Goal: Find specific page/section: Find specific page/section

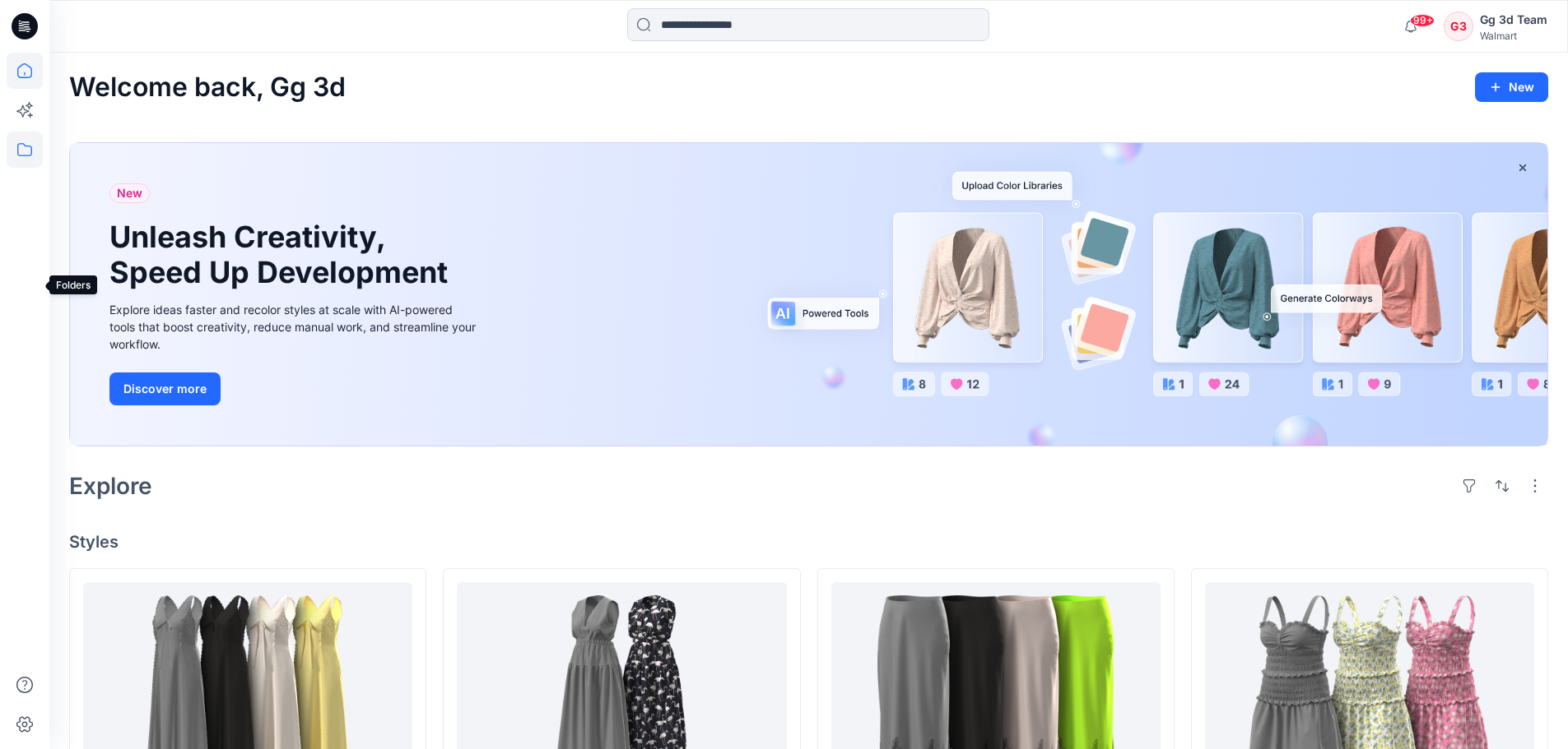
scroll to position [135, 0]
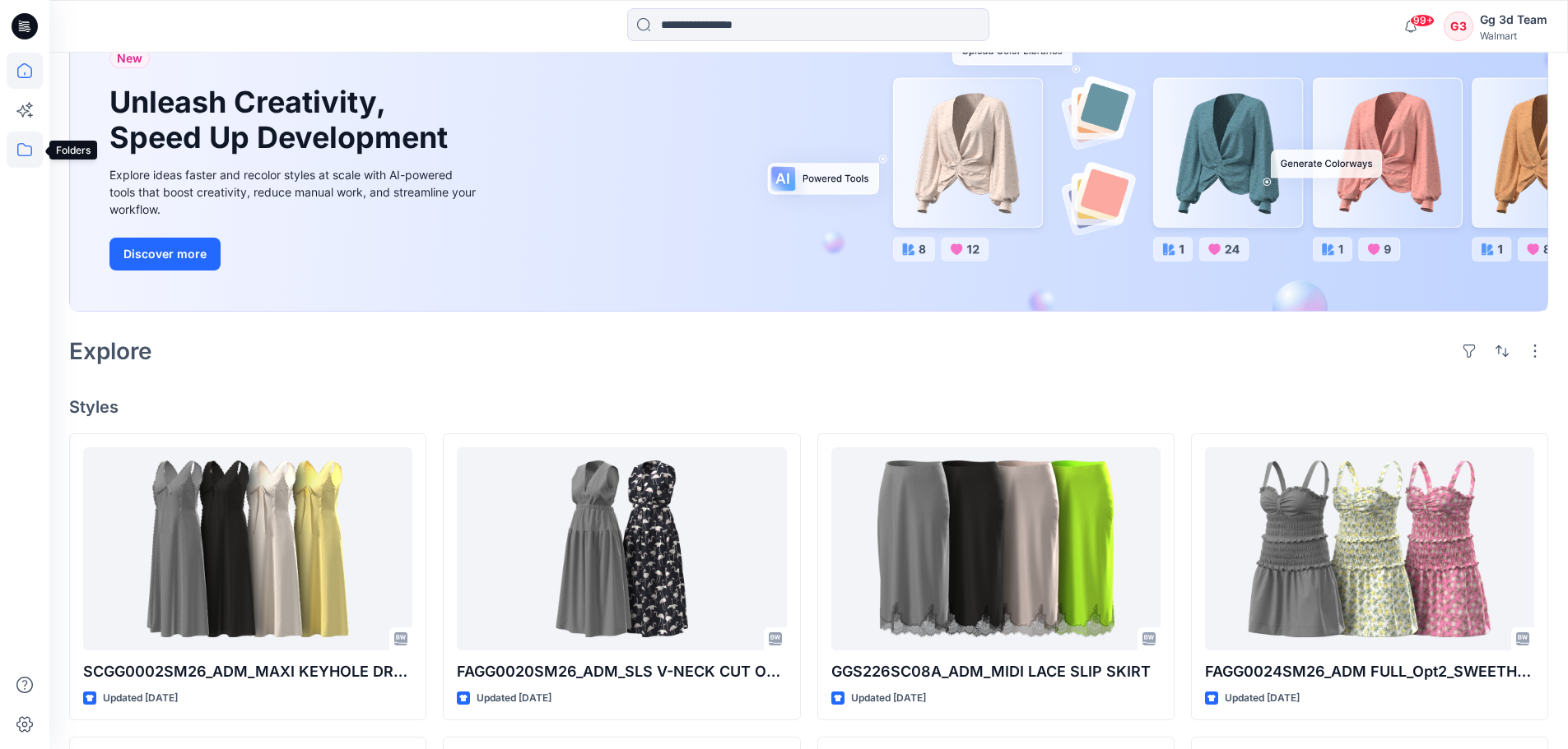
click at [23, 140] on icon at bounding box center [25, 150] width 36 height 36
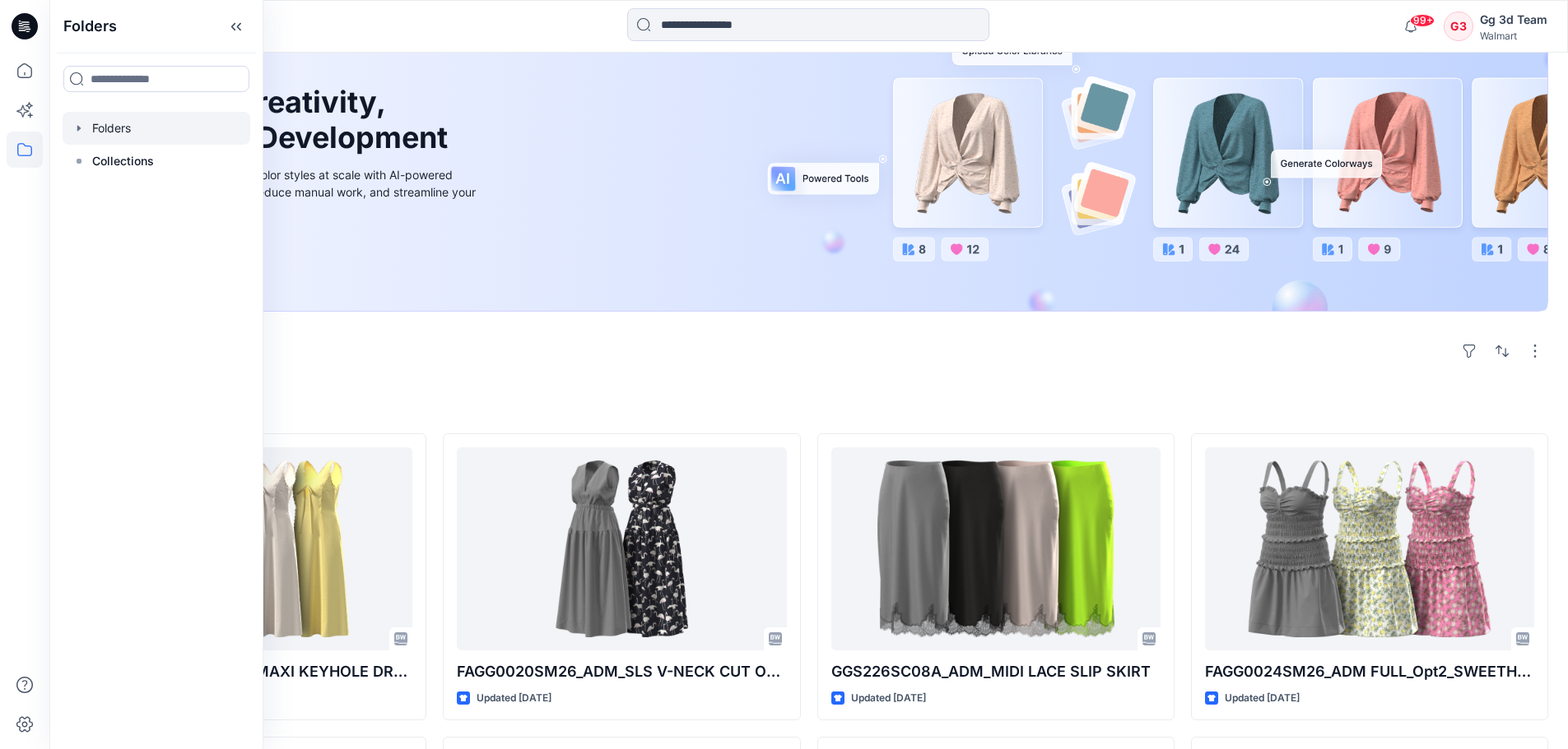
click at [75, 133] on icon "button" at bounding box center [79, 128] width 13 height 13
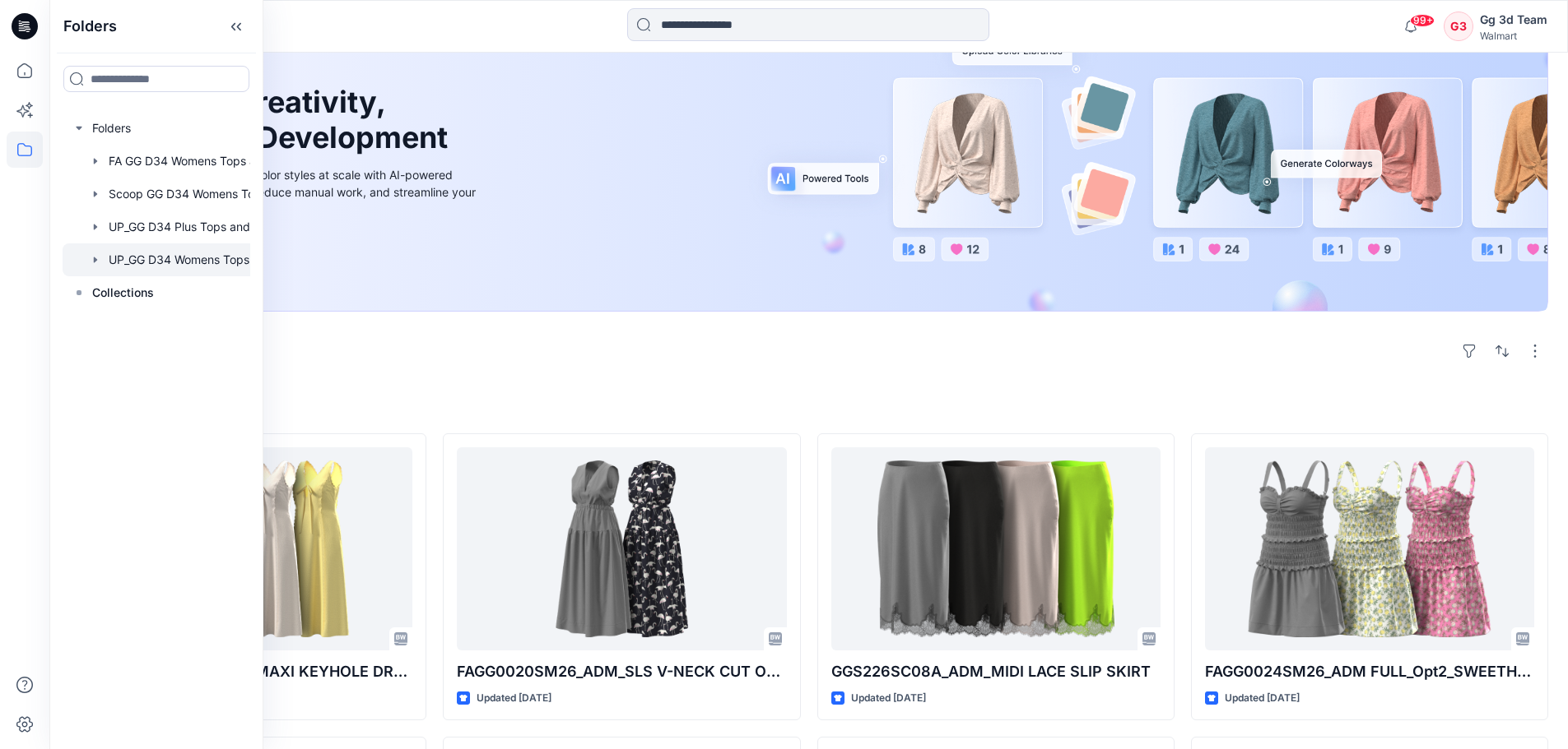
click at [178, 252] on div at bounding box center [178, 260] width 231 height 33
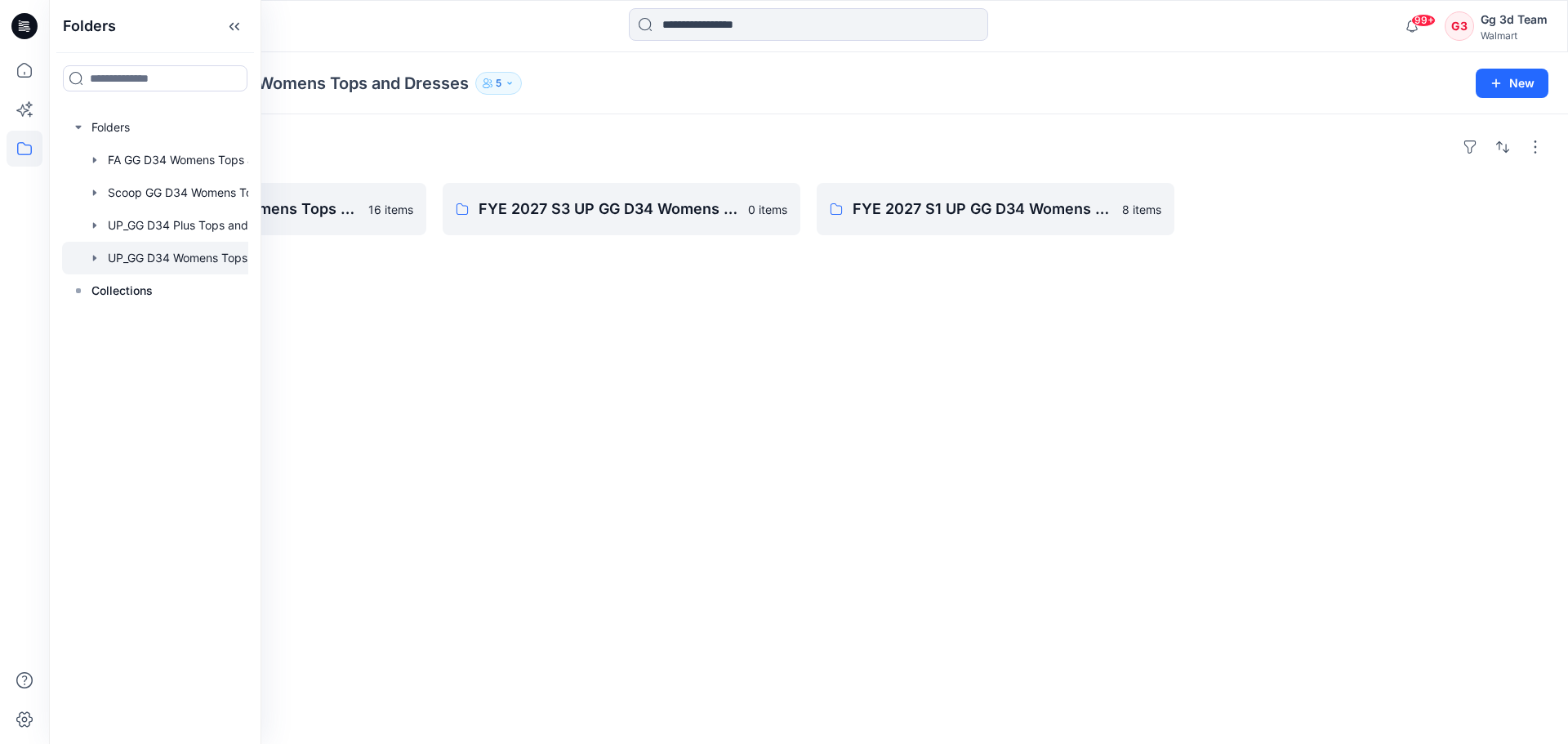
click at [1004, 317] on div "Folders FYE2027_S2_D34_Womens Tops and Dresses_GG 16 items FYE 2027 S3 UP GG D3…" at bounding box center [808, 429] width 1519 height 630
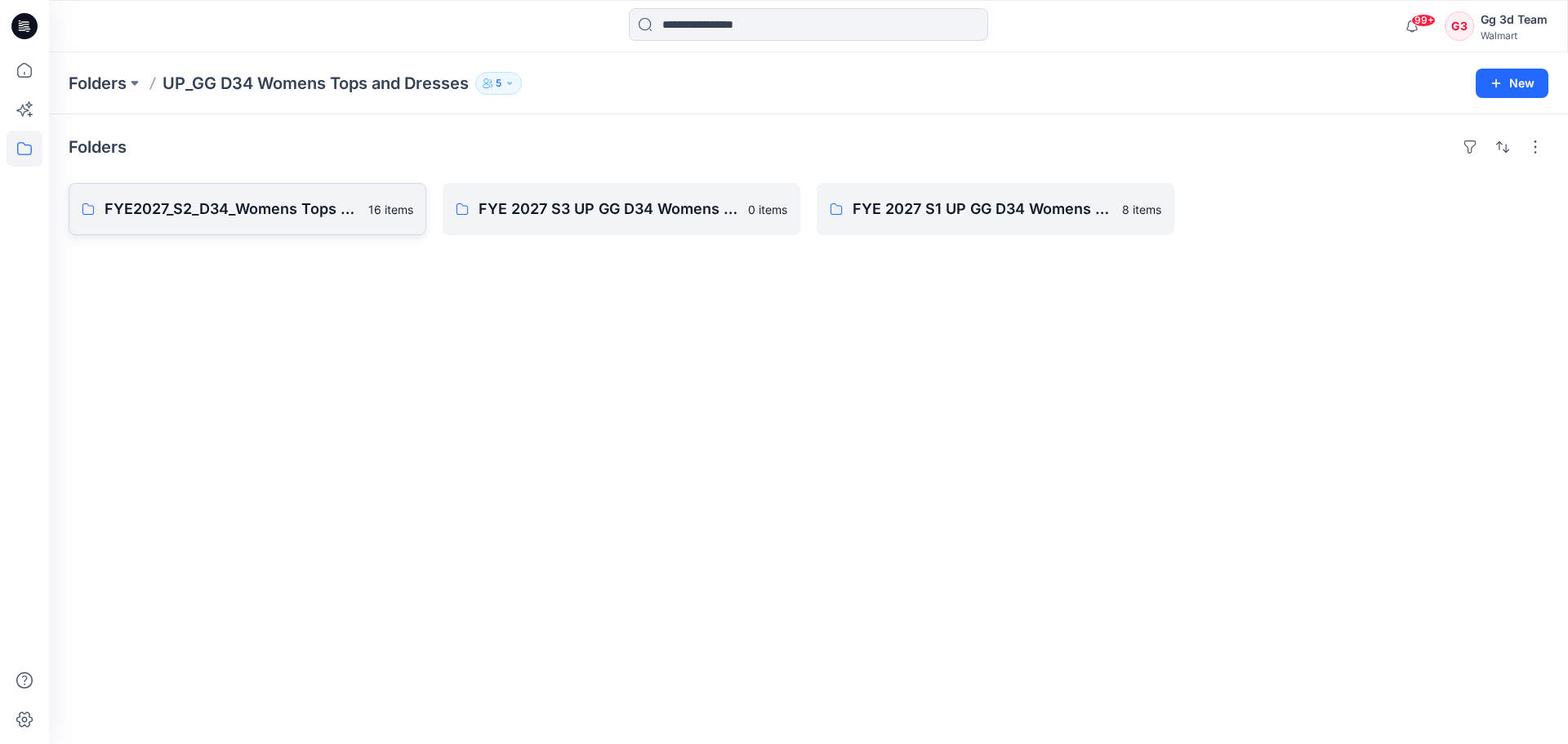
click at [230, 228] on link "FYE2027_S2_D34_Womens Tops and Dresses_GG 16 items" at bounding box center [247, 209] width 358 height 52
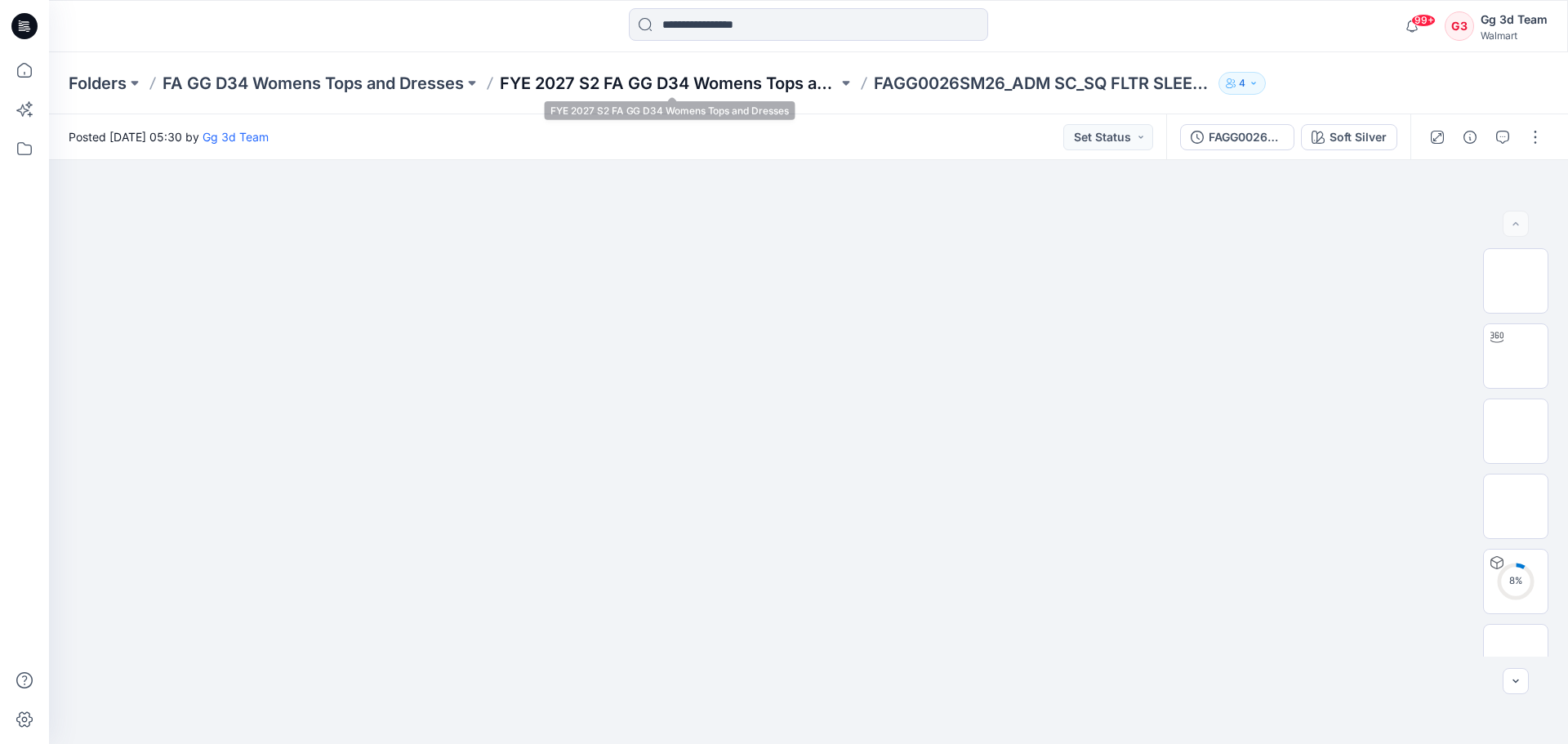
click at [602, 77] on p "FYE 2027 S2 FA GG D34 Womens Tops and Dresses" at bounding box center [668, 83] width 338 height 23
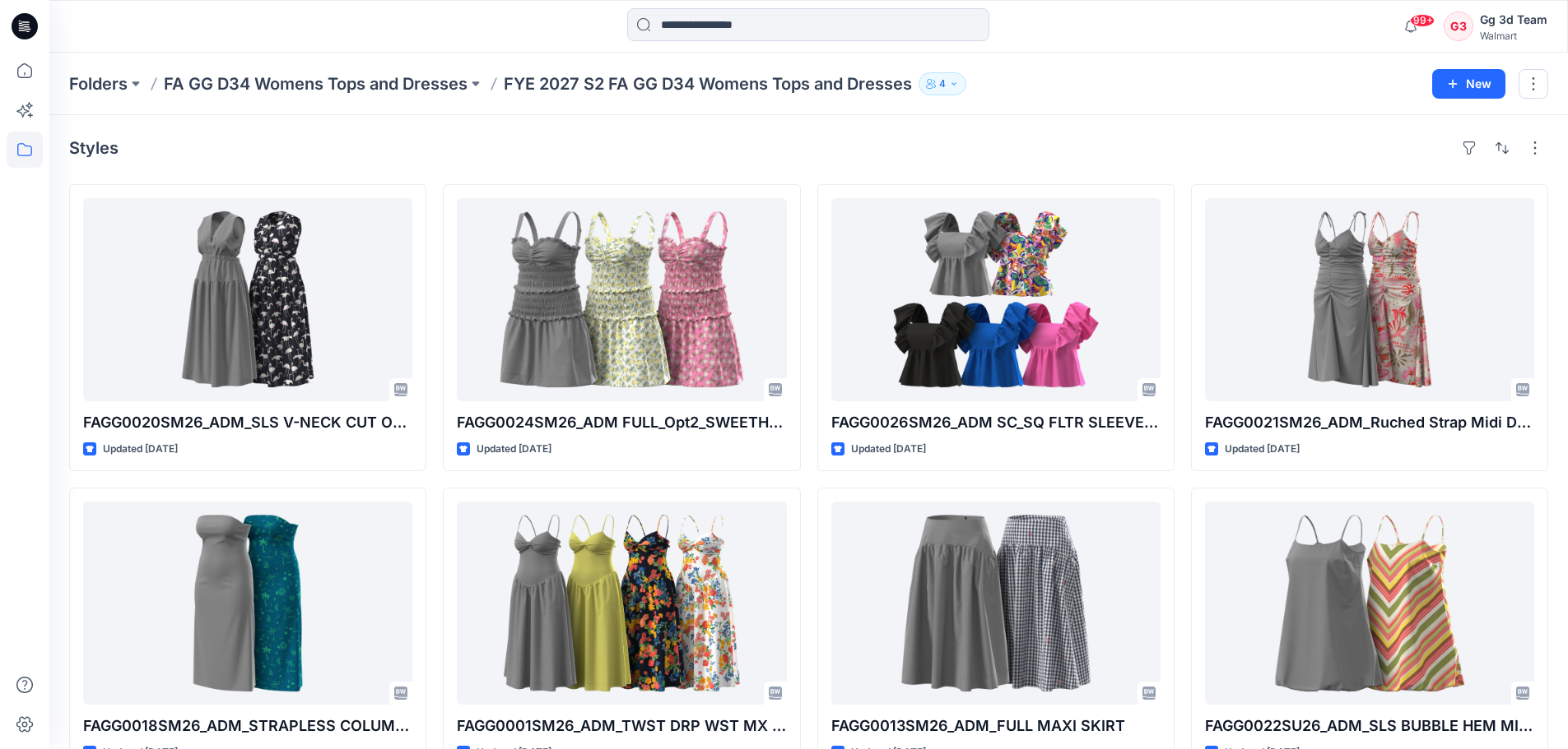
click at [946, 161] on div "Styles" at bounding box center [809, 148] width 1479 height 26
click at [715, 123] on div "Styles FAGG0020SM26_ADM_SLS V-NECK CUT OUT MAXI DRESS Updated 5 days ago FAGG00…" at bounding box center [809, 636] width 1519 height 1043
click at [95, 78] on p "Folders" at bounding box center [98, 84] width 58 height 23
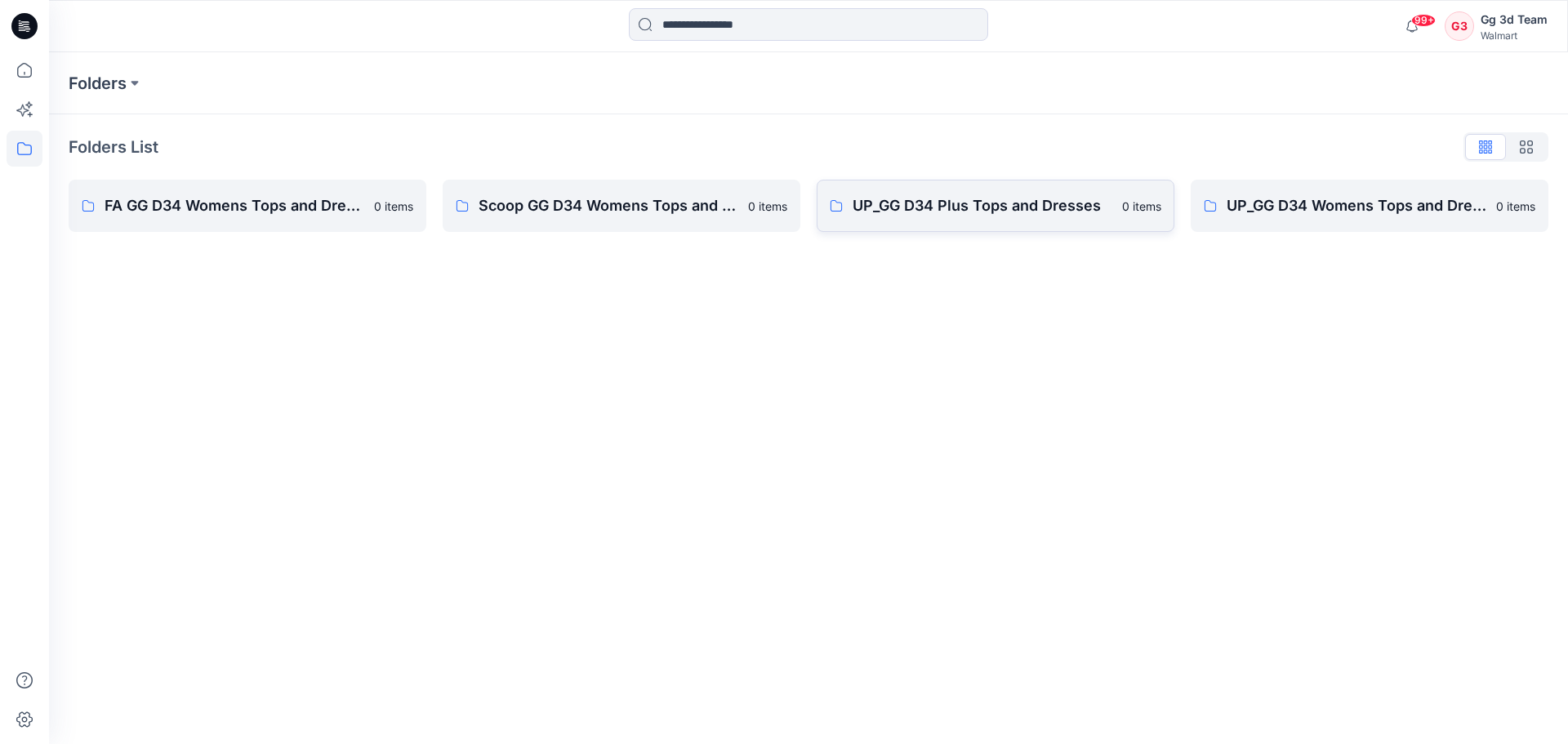
click at [1056, 205] on p "UP_GG D34 Plus Tops and Dresses" at bounding box center [983, 206] width 260 height 23
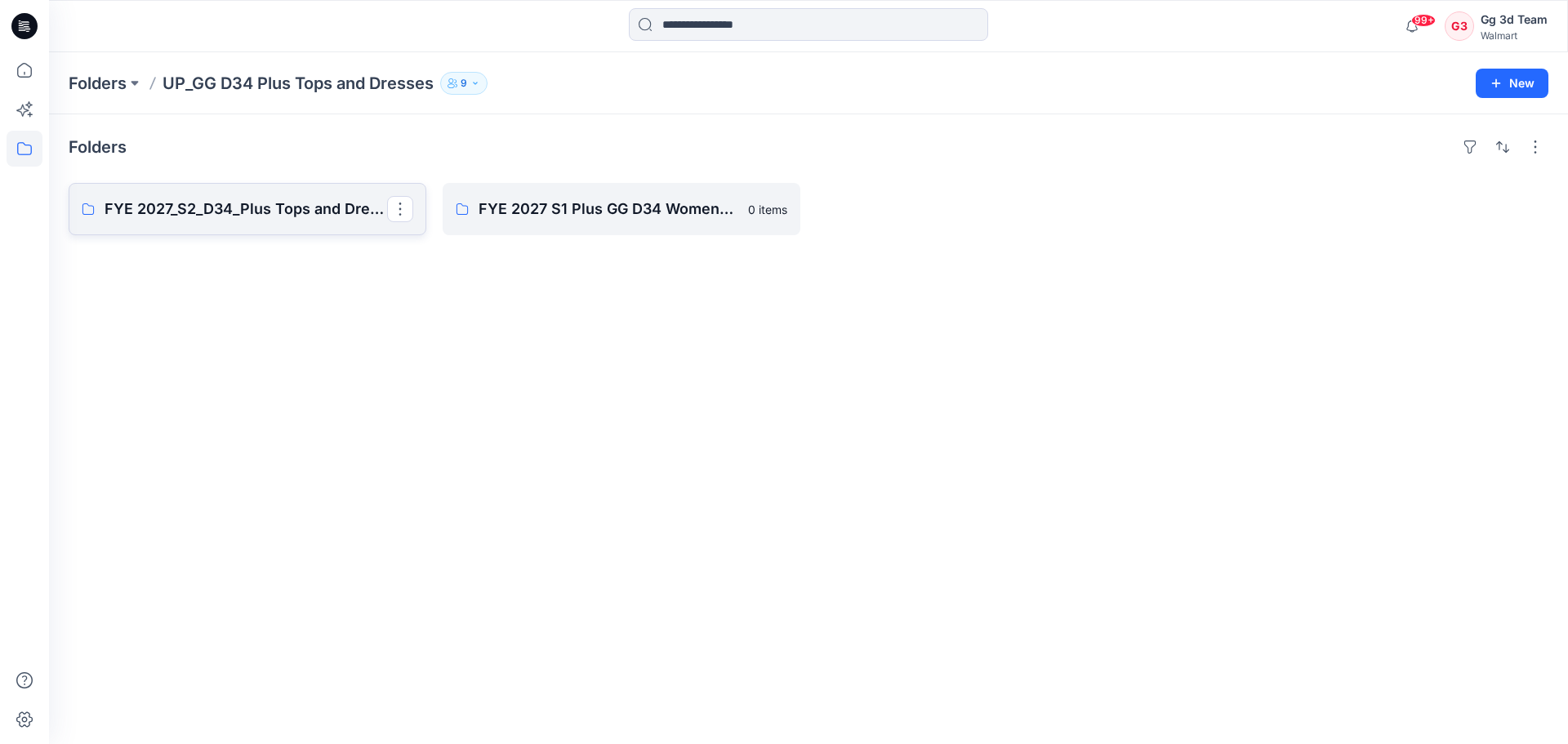
click at [232, 204] on p "FYE 2027_S2_D34_Plus Tops and Dresses_GG" at bounding box center [245, 208] width 282 height 23
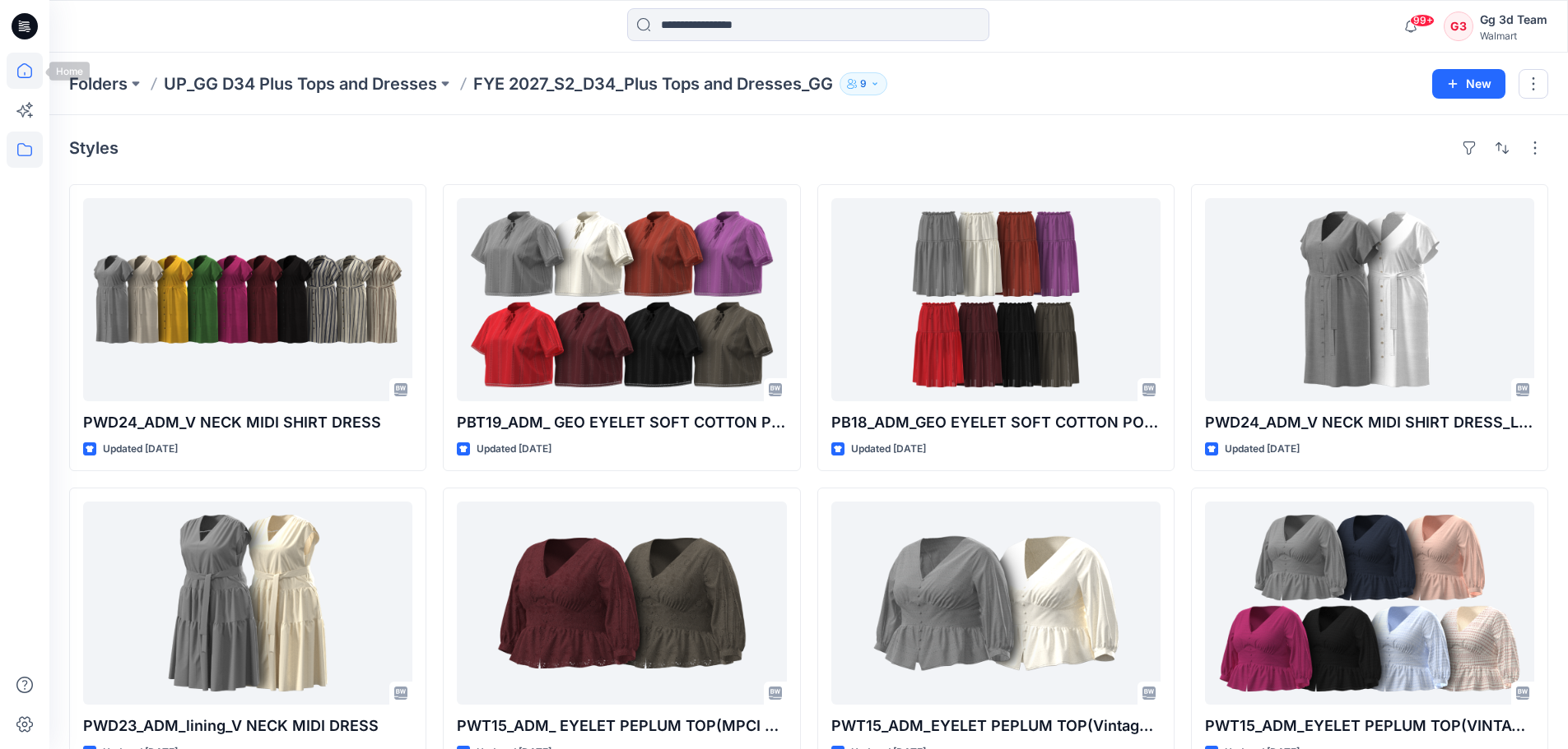
click at [31, 67] on icon at bounding box center [25, 71] width 36 height 36
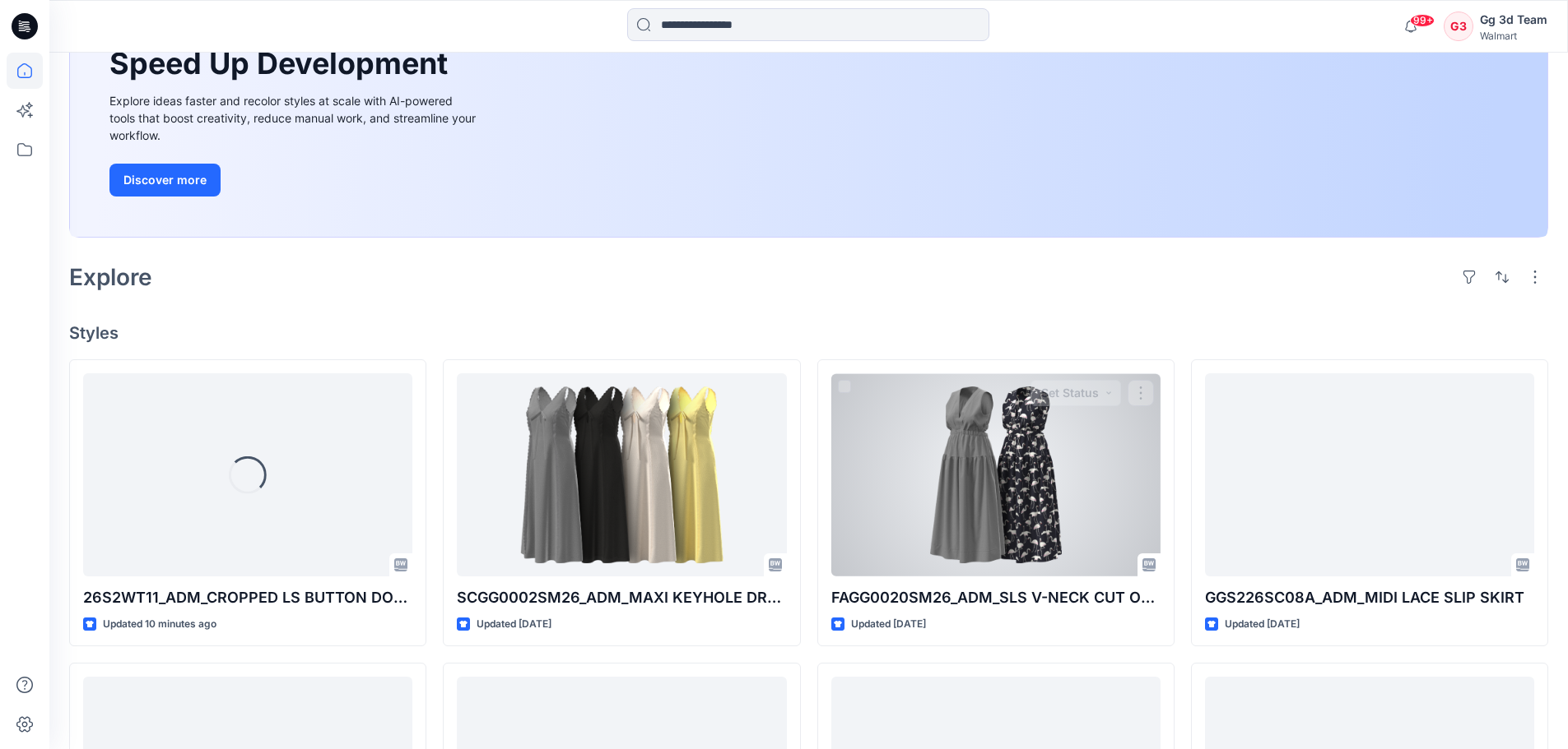
scroll to position [247, 0]
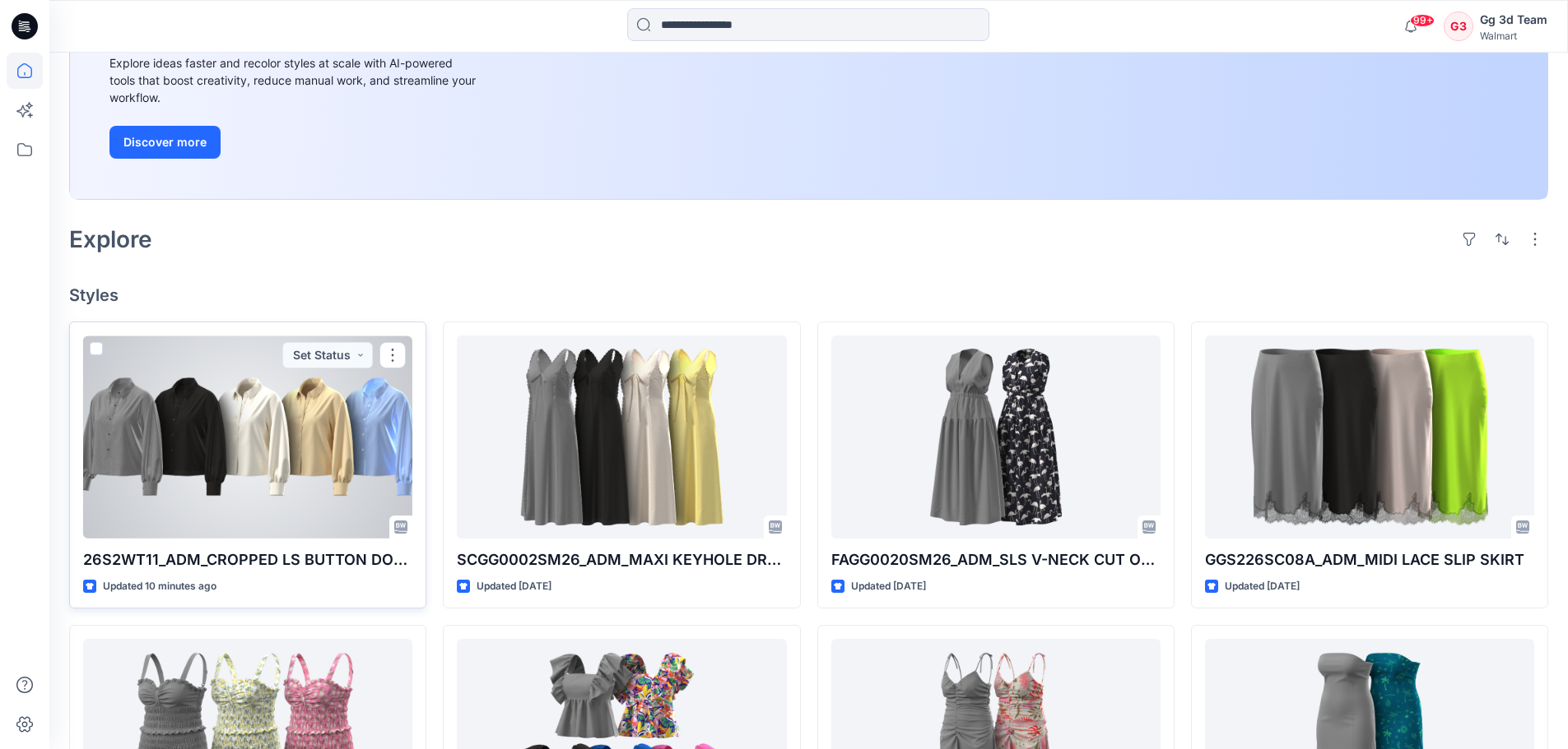
click at [219, 407] on div at bounding box center [248, 438] width 329 height 203
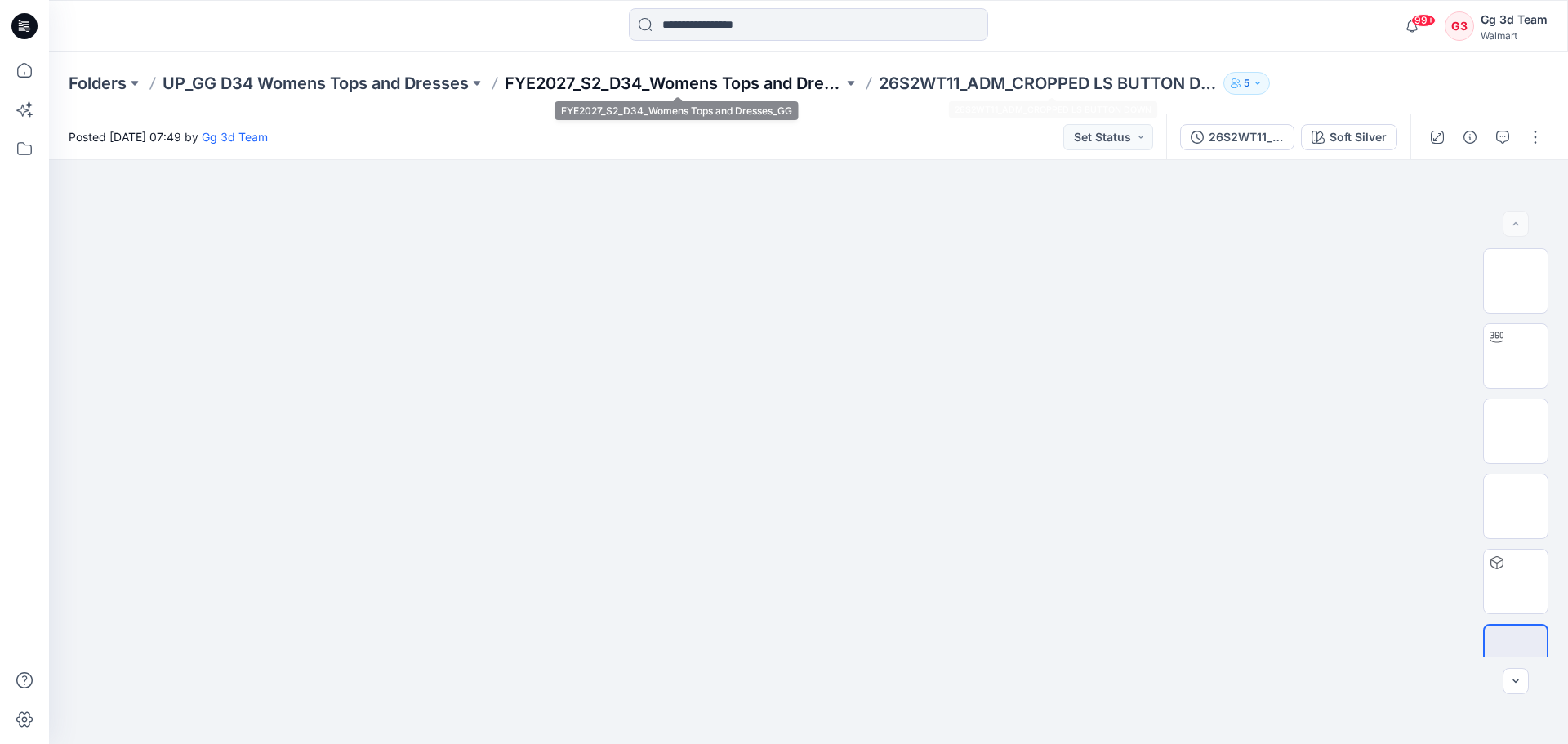
click at [732, 93] on p "FYE2027_S2_D34_Womens Tops and Dresses_GG" at bounding box center [674, 83] width 338 height 23
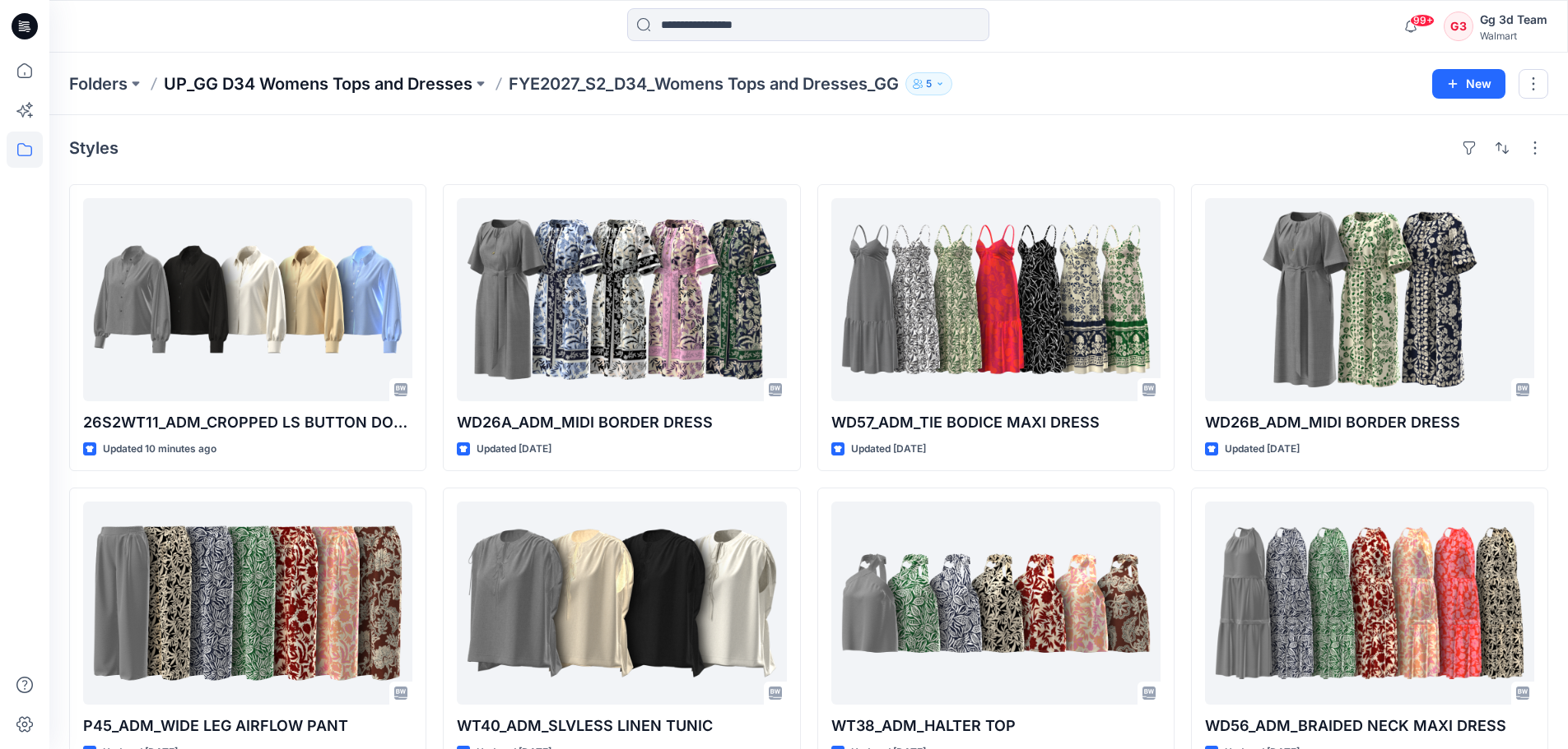
click at [274, 93] on p "UP_GG D34 Womens Tops and Dresses" at bounding box center [318, 84] width 309 height 23
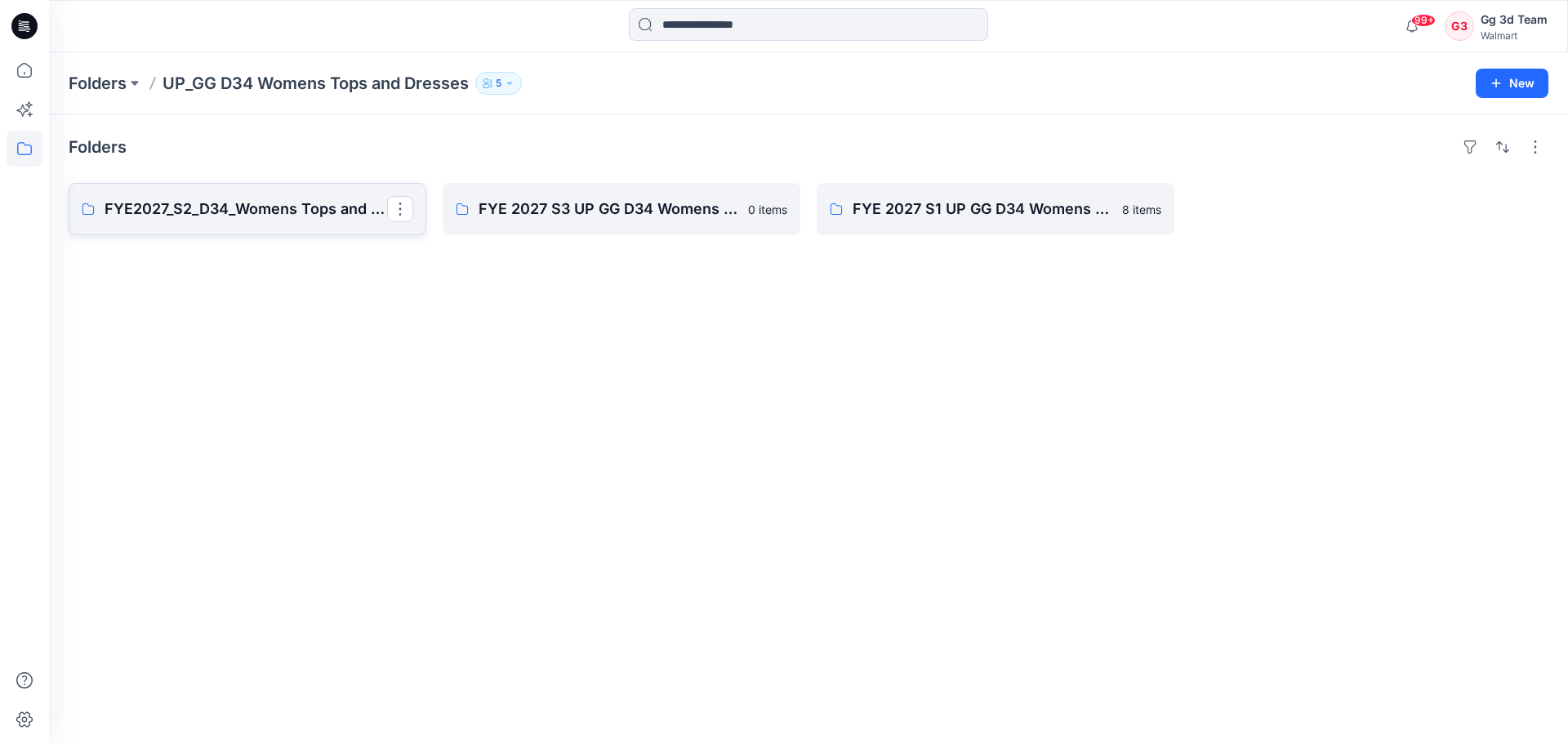
click at [256, 215] on p "FYE2027_S2_D34_Womens Tops and Dresses_GG" at bounding box center [245, 208] width 282 height 23
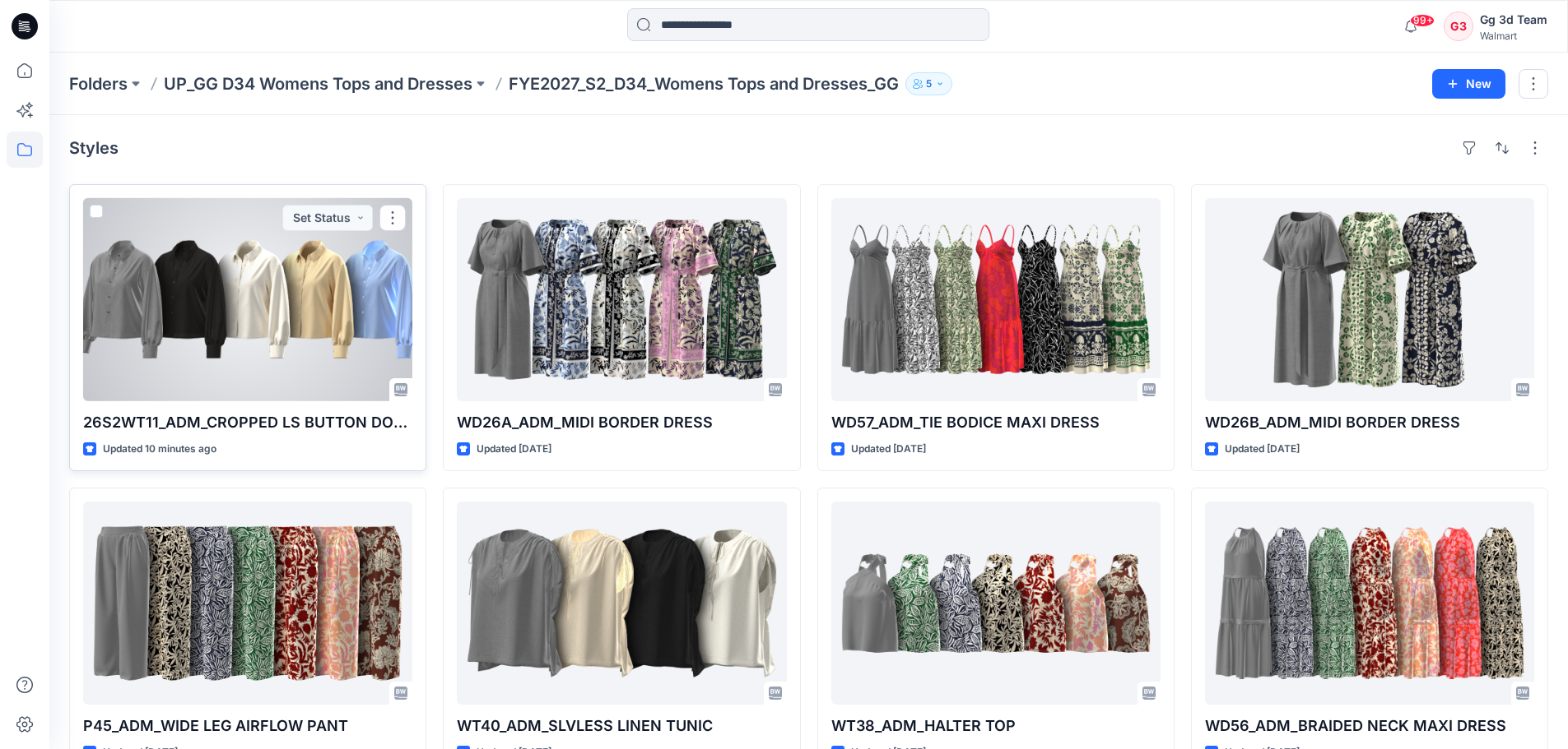
click at [154, 268] on div at bounding box center [248, 300] width 329 height 203
